Goal: Transaction & Acquisition: Purchase product/service

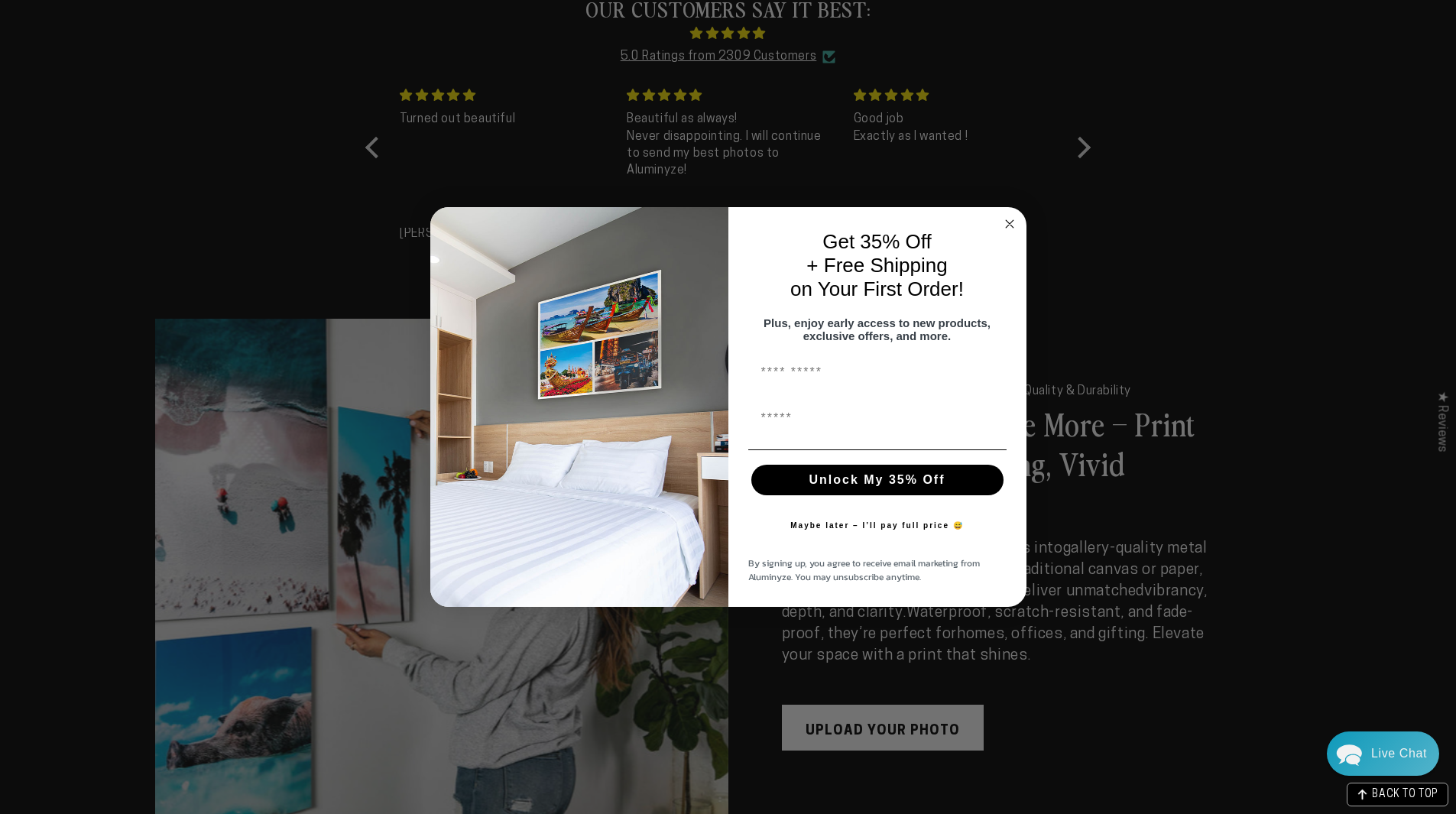
scroll to position [1830, 0]
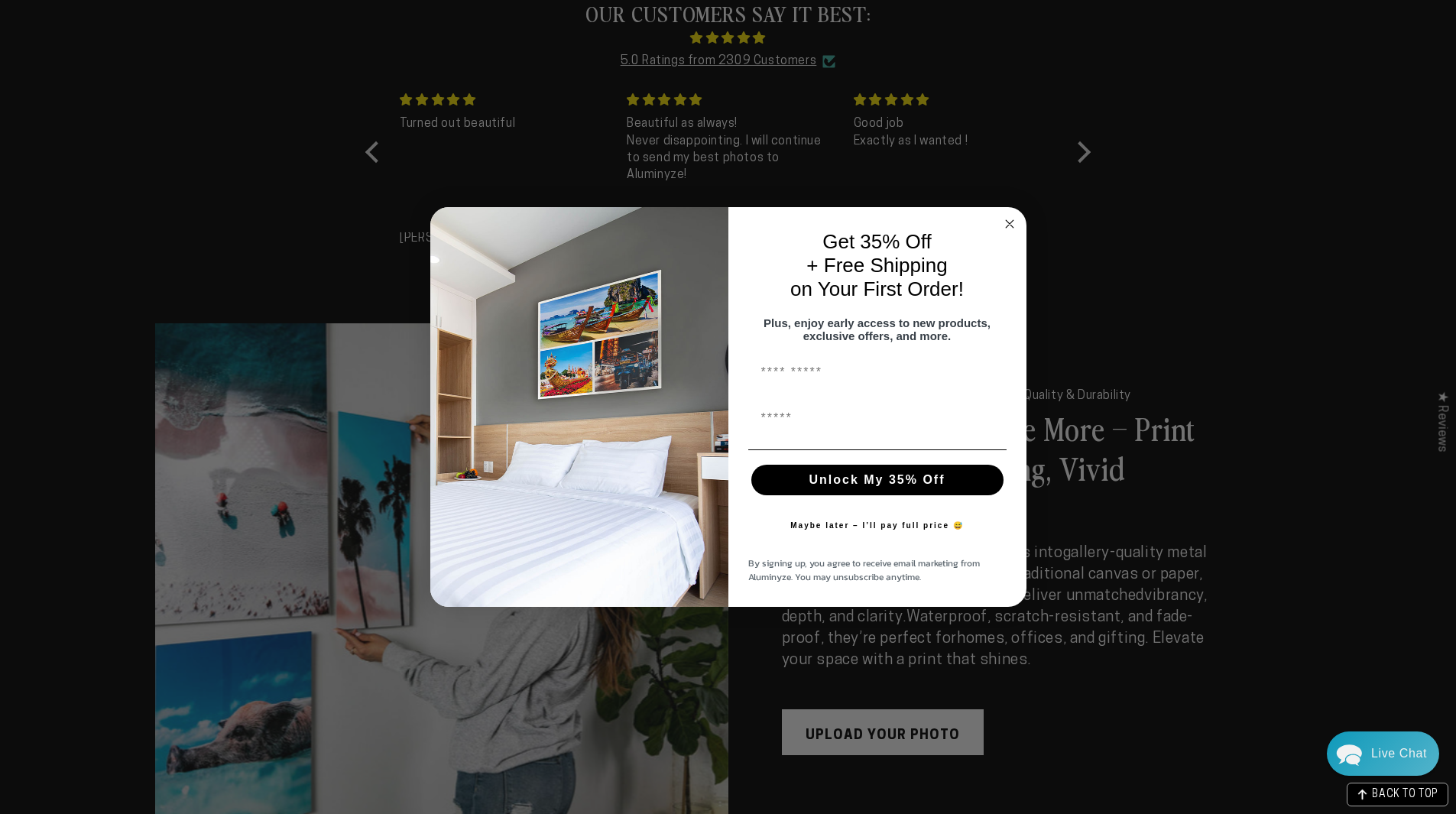
click at [1008, 219] on circle "Close dialog" at bounding box center [1009, 223] width 18 height 18
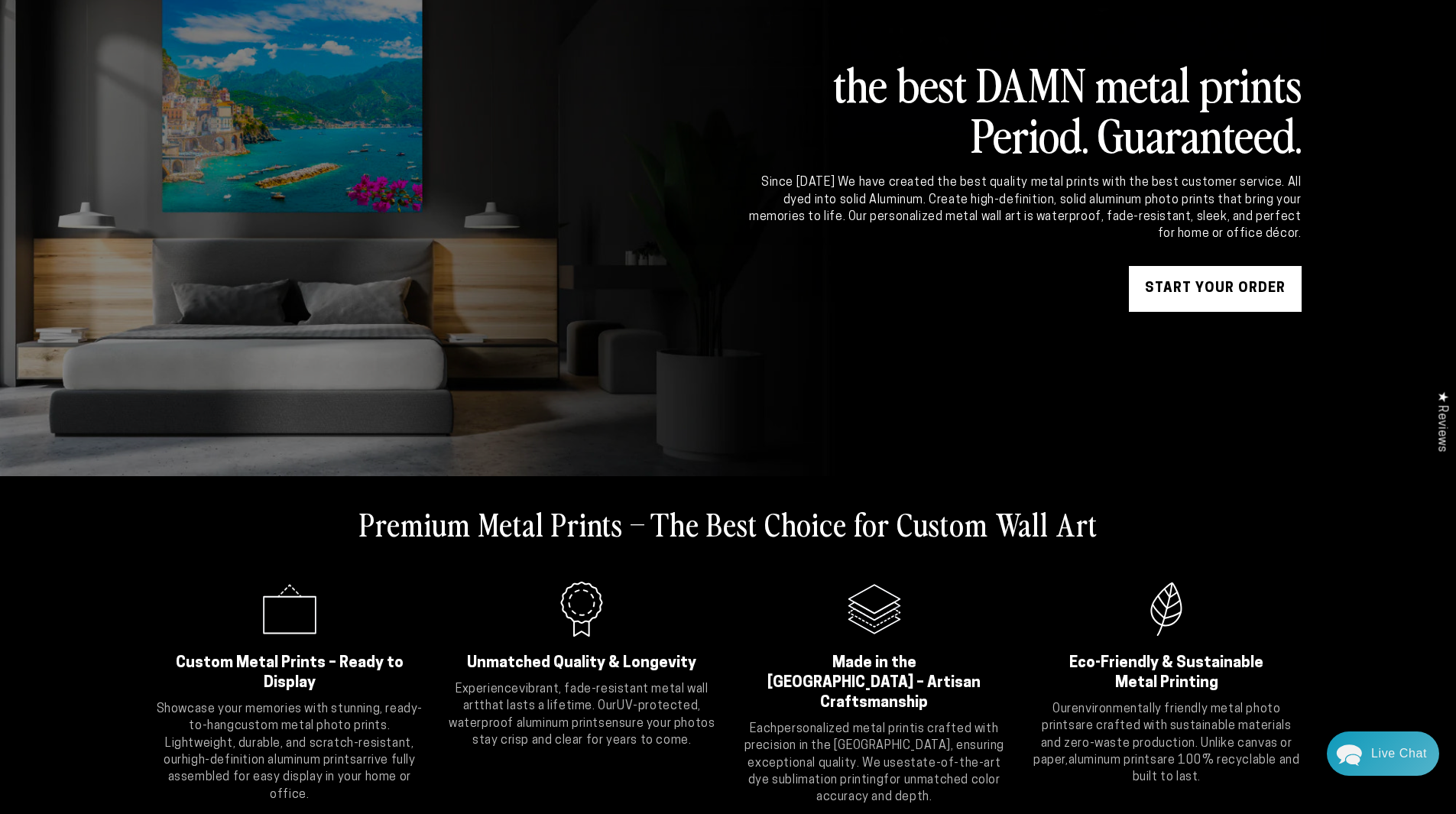
scroll to position [0, 0]
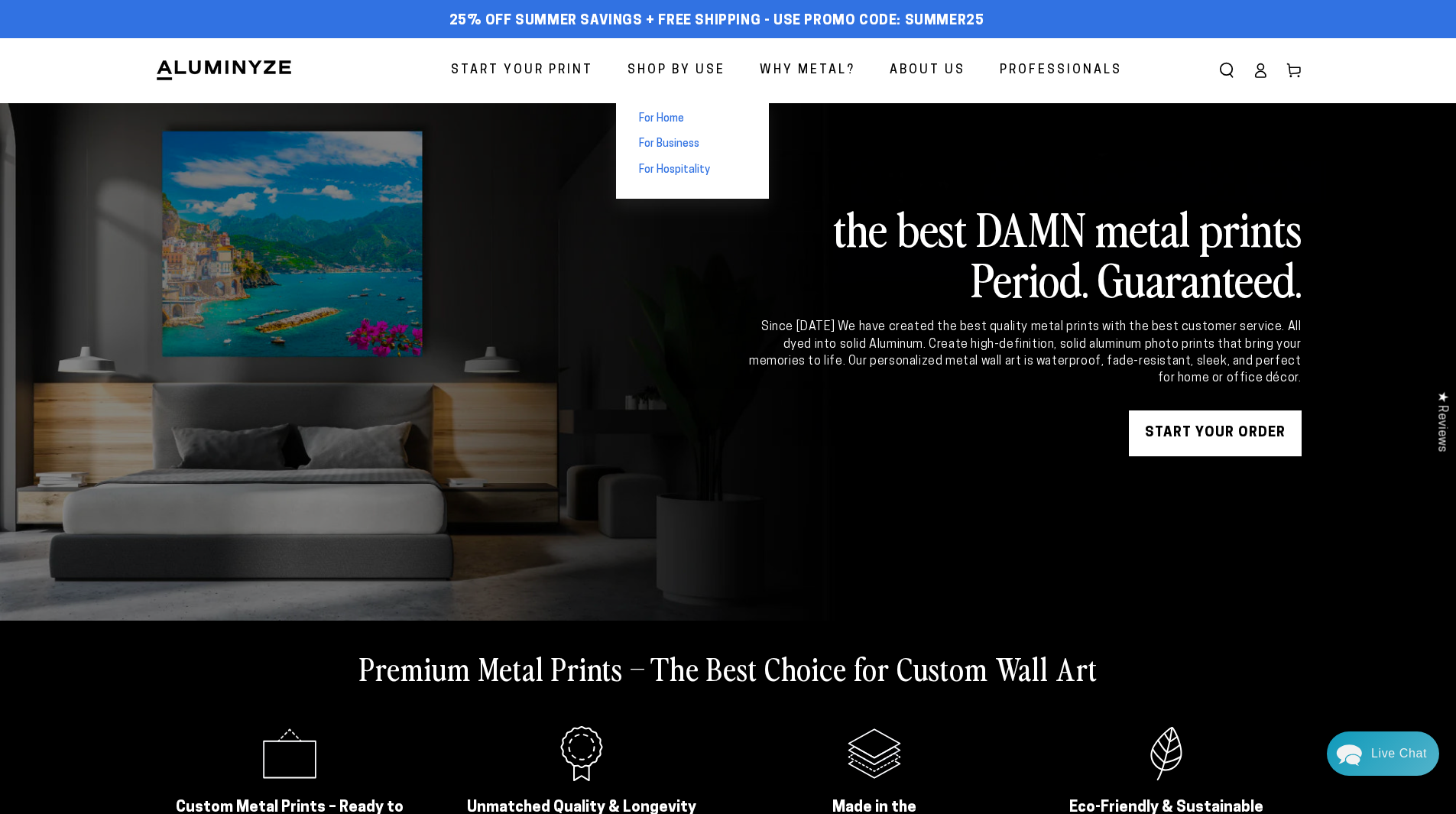
click at [674, 110] on link "For Home" at bounding box center [693, 119] width 153 height 26
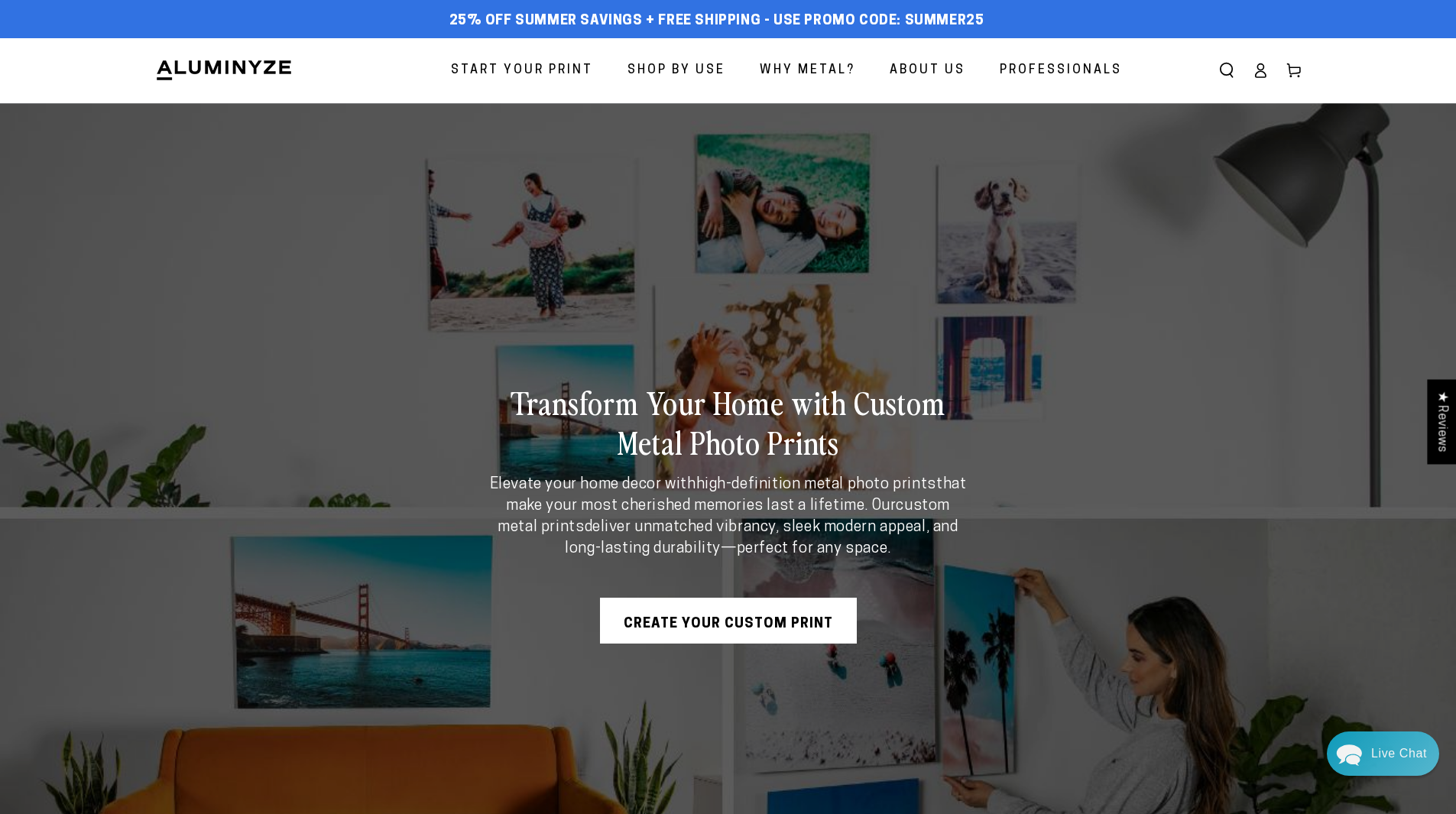
click at [526, 65] on span "Start Your Print" at bounding box center [522, 70] width 142 height 22
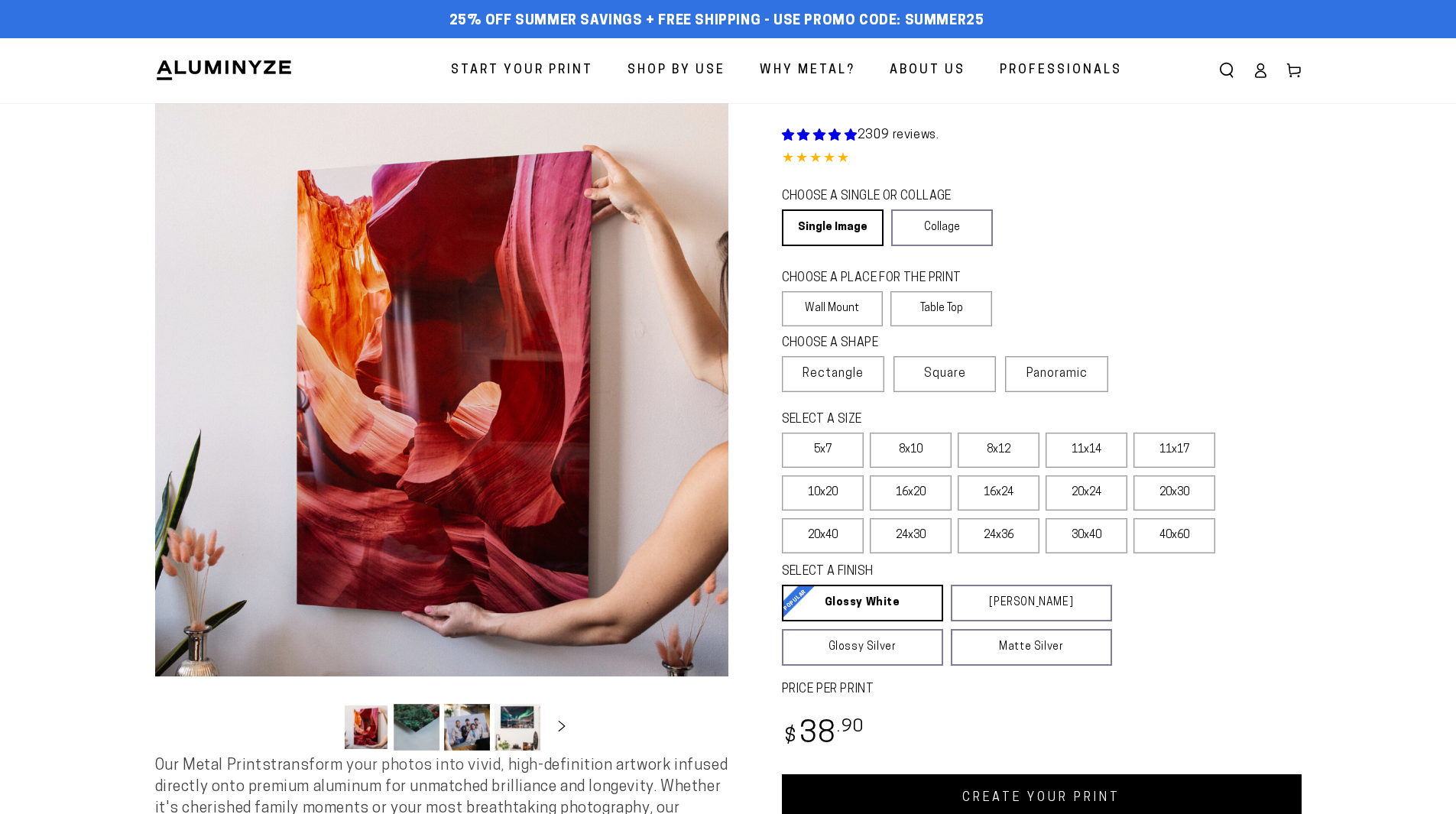
select select "**********"
click at [929, 310] on label "Table Top" at bounding box center [941, 309] width 102 height 35
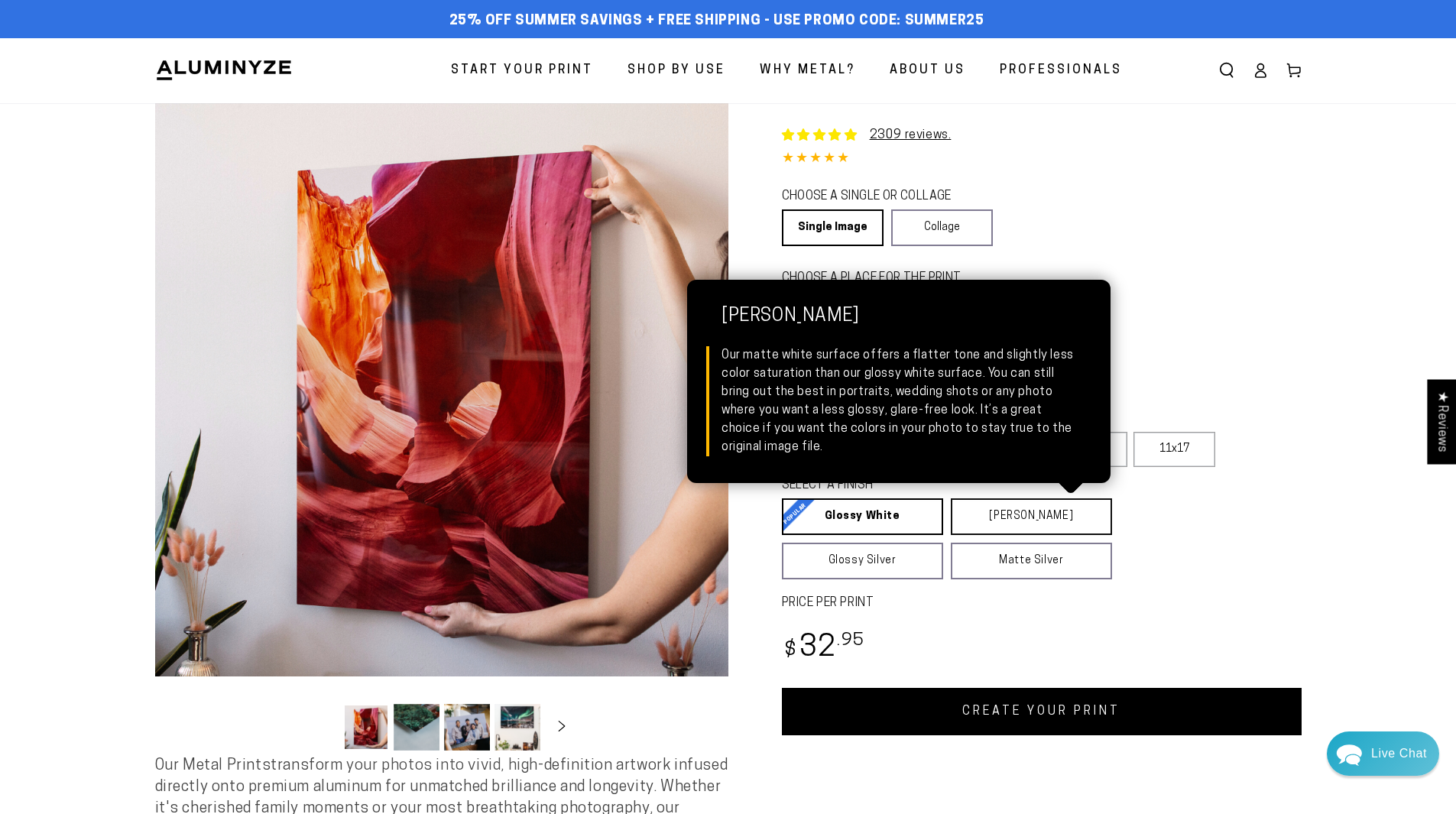
click at [967, 515] on link "Matte White Matte White Our matte white surface offers a flatter tone and sligh…" at bounding box center [1032, 517] width 162 height 37
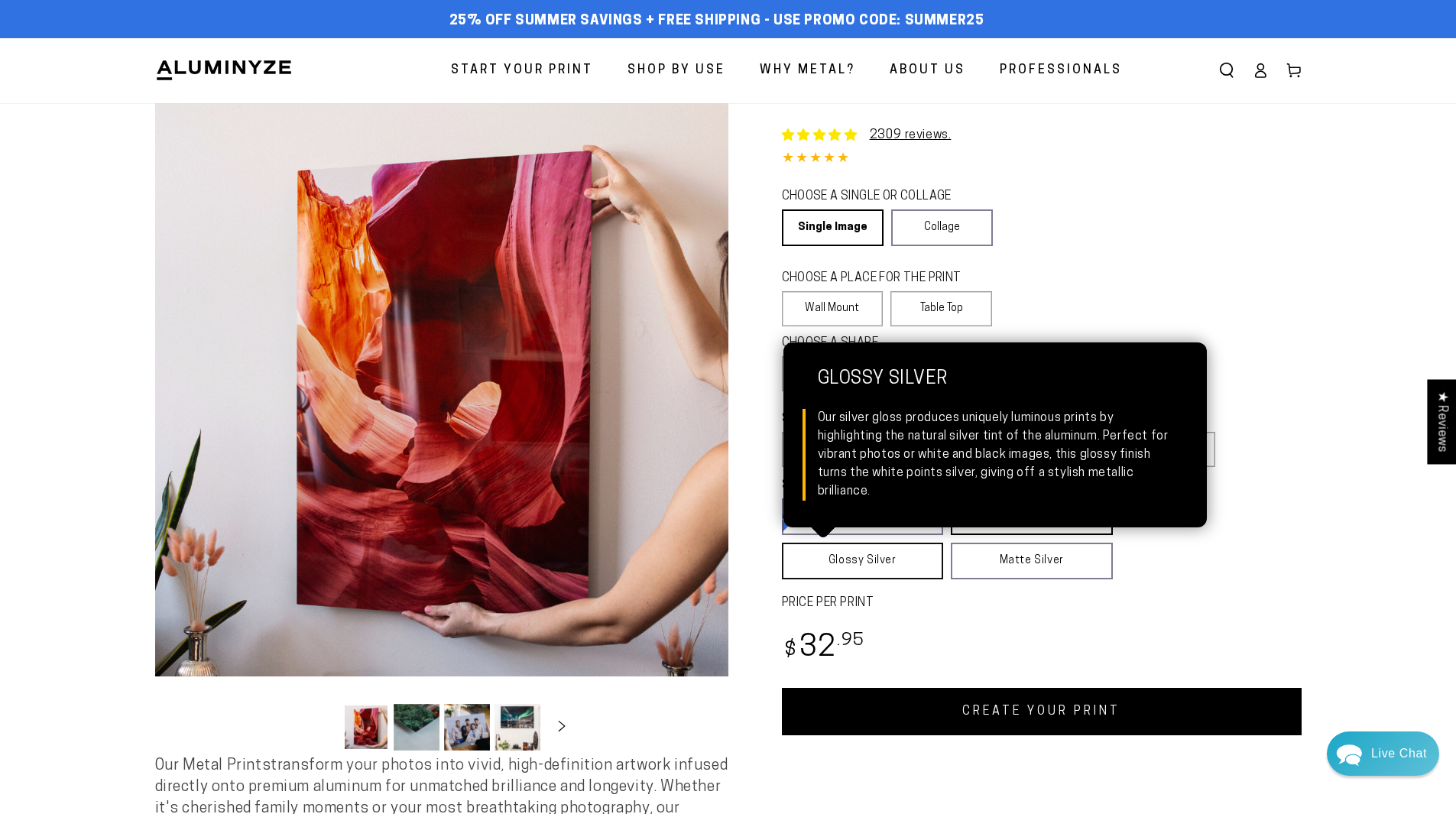
click at [866, 552] on link "Glossy Silver Glossy Silver Our silver gloss produces uniquely luminous prints …" at bounding box center [863, 561] width 162 height 37
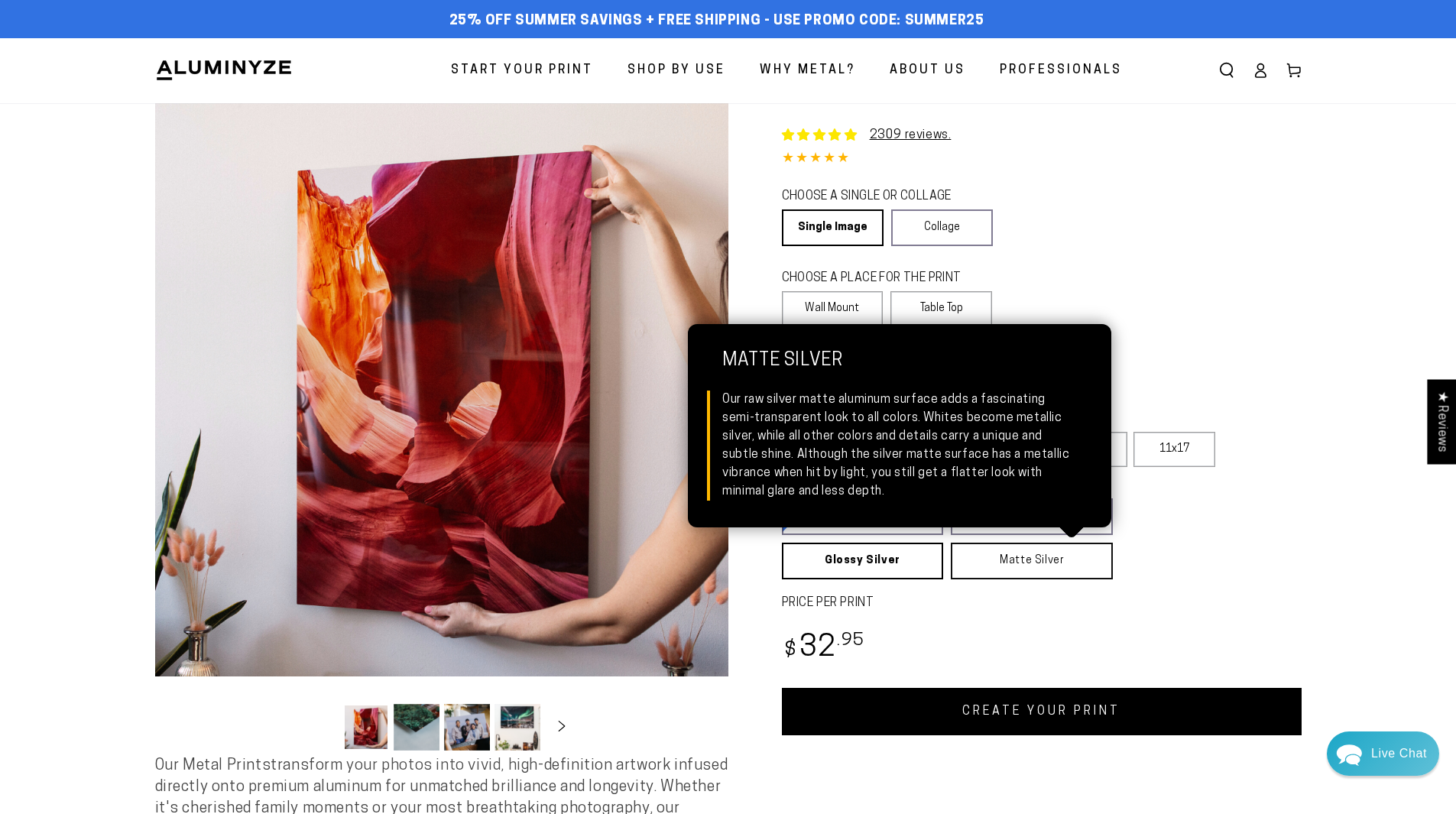
click at [1035, 563] on link "Matte Silver Matte Silver Our raw silver matte aluminum surface adds a fascinat…" at bounding box center [1032, 561] width 162 height 37
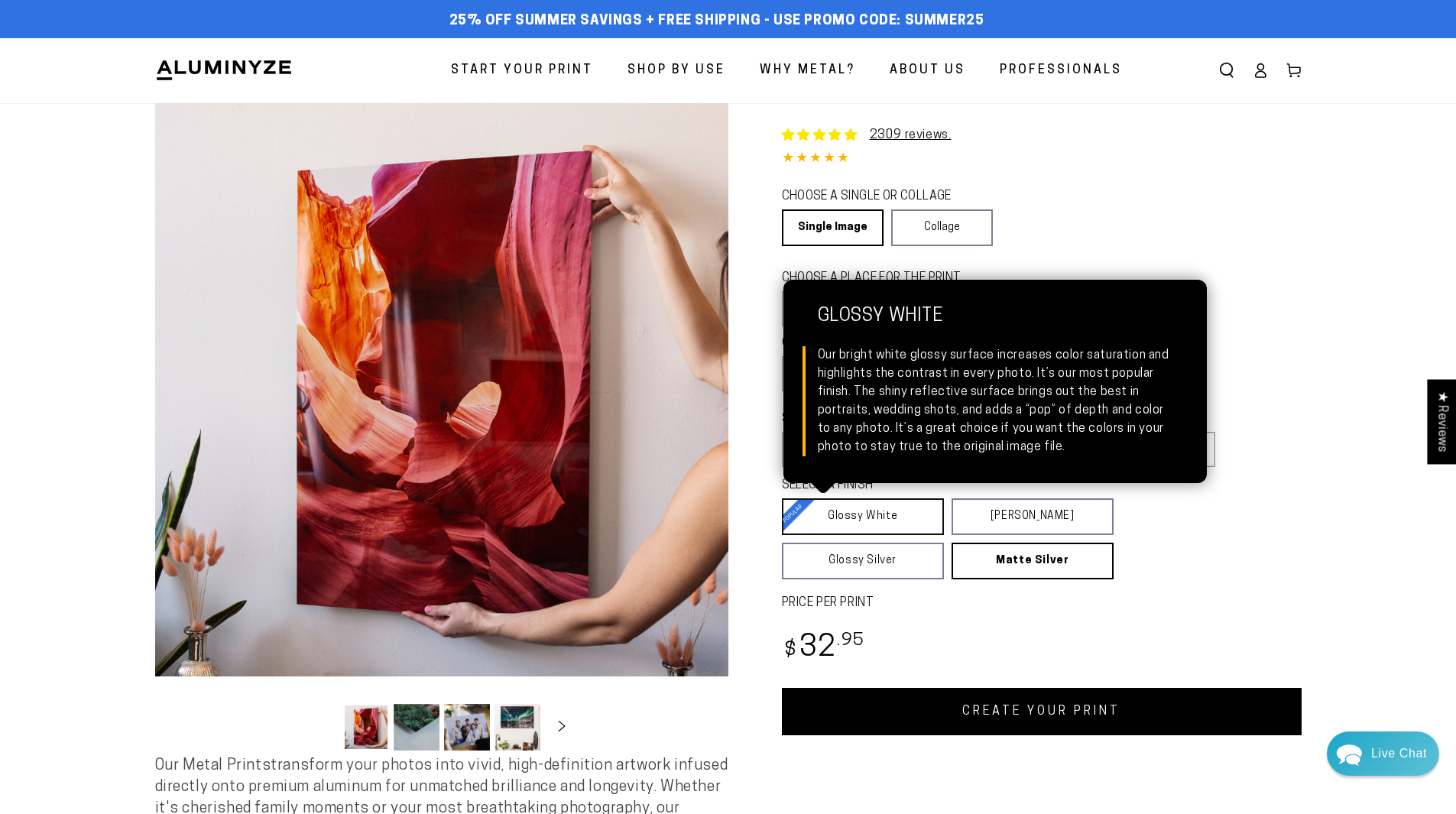
click at [873, 519] on link "Glossy White Glossy White Our bright white glossy surface increases color satur…" at bounding box center [863, 517] width 162 height 37
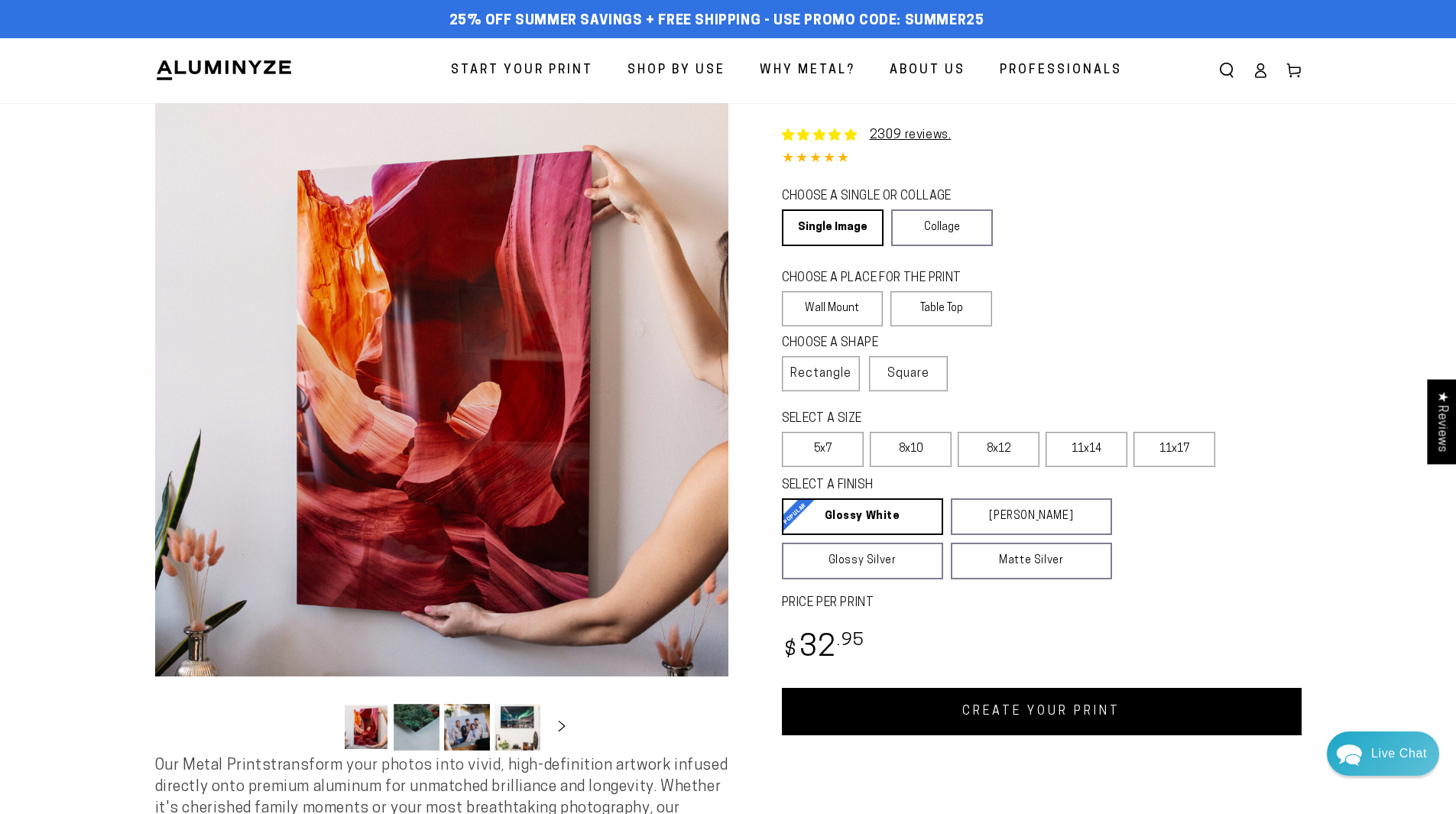
click at [1294, 517] on div "SELECT A FINISH Learn more Glossy White Glossy White Our bright white glossy su…" at bounding box center [1041, 530] width 519 height 111
